Goal: Transaction & Acquisition: Purchase product/service

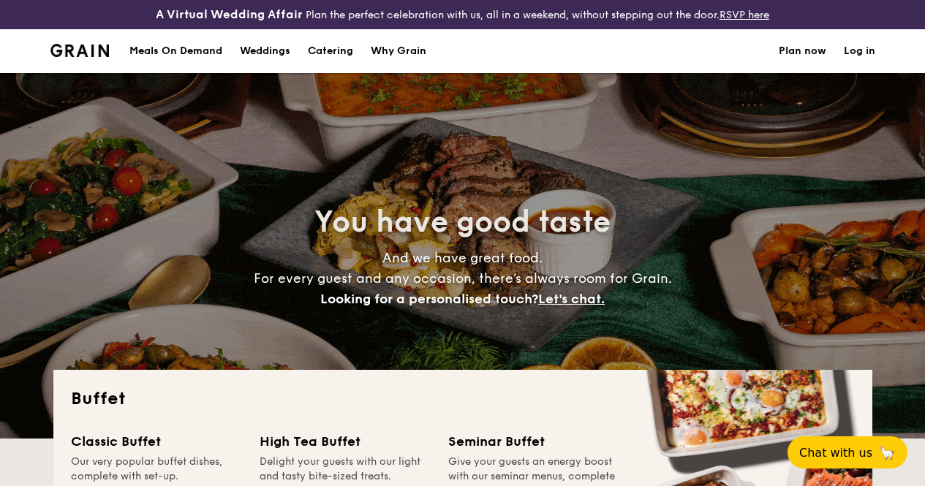
select select
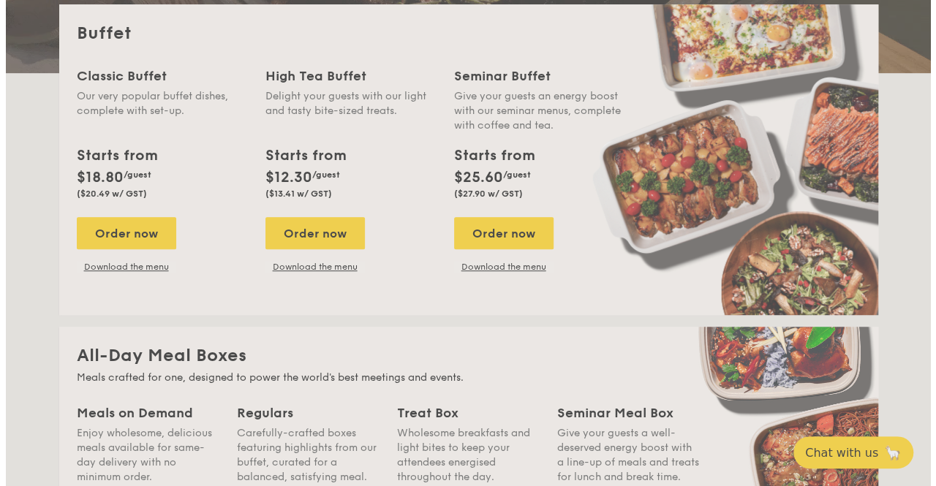
scroll to position [353, 0]
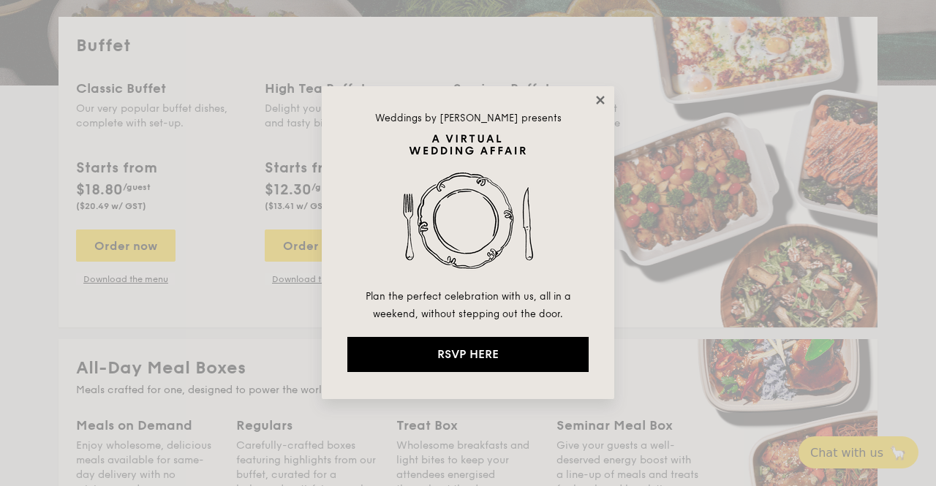
click at [602, 99] on icon at bounding box center [600, 100] width 13 height 13
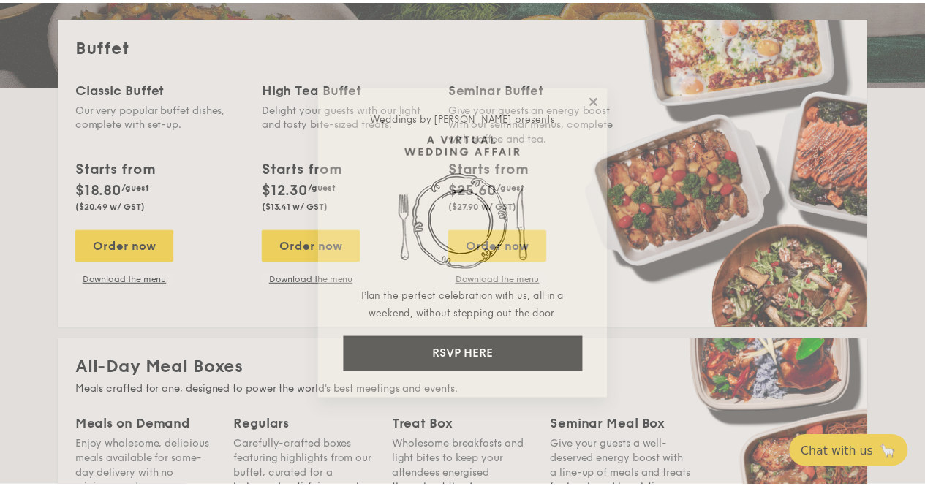
scroll to position [366, 0]
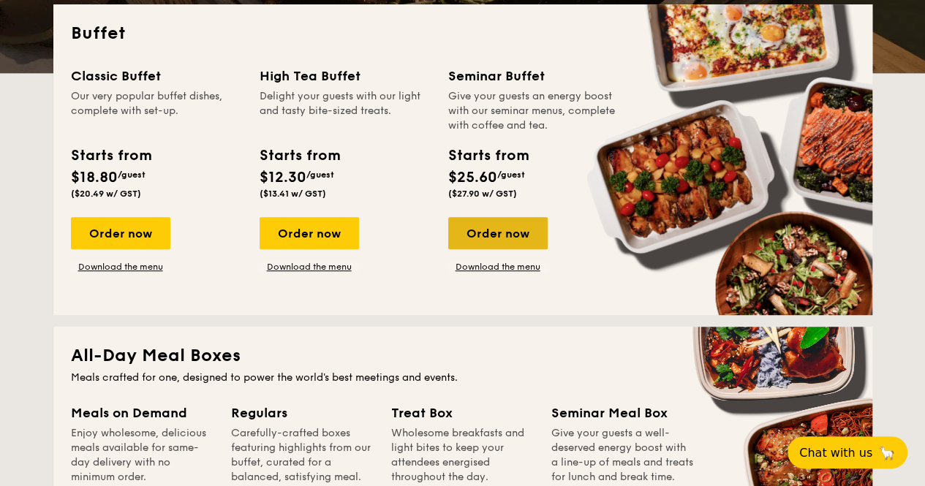
click at [520, 249] on div "Order now" at bounding box center [497, 233] width 99 height 32
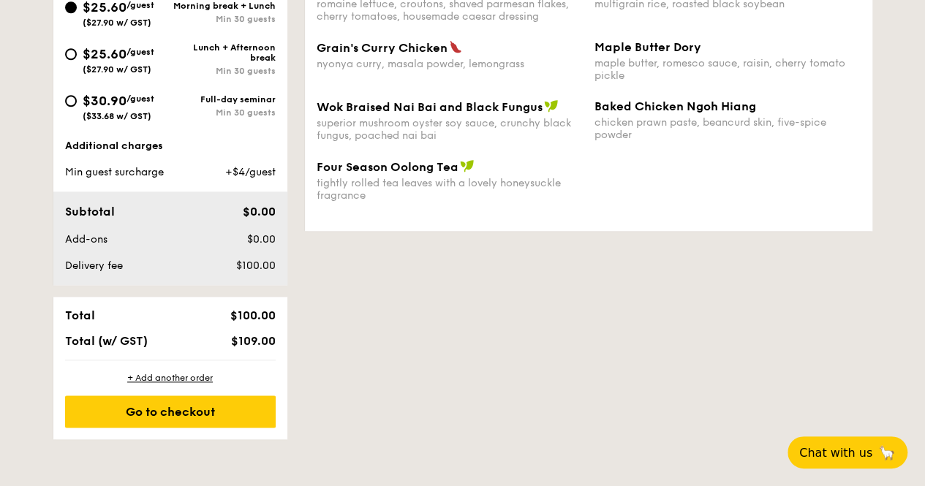
scroll to position [731, 0]
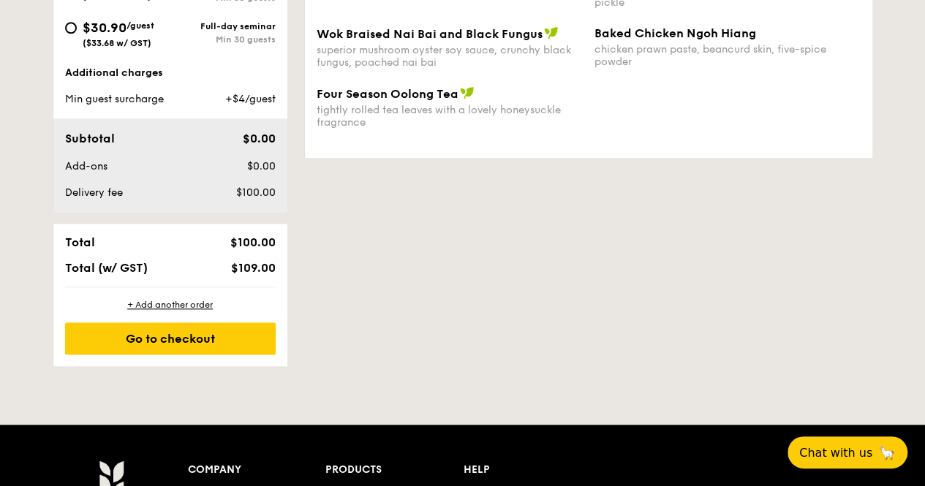
scroll to position [406, 0]
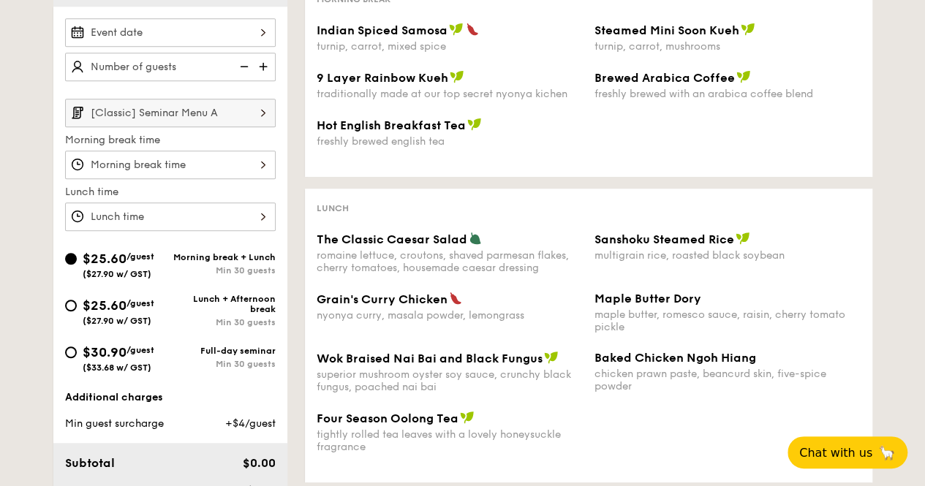
select select
